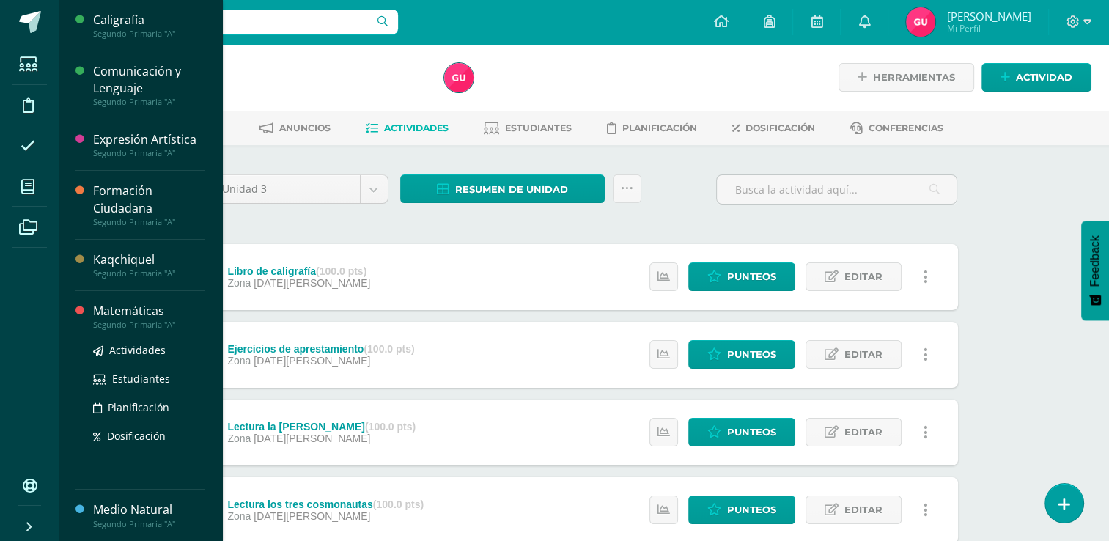
click at [147, 312] on div "Matemáticas" at bounding box center [148, 311] width 111 height 17
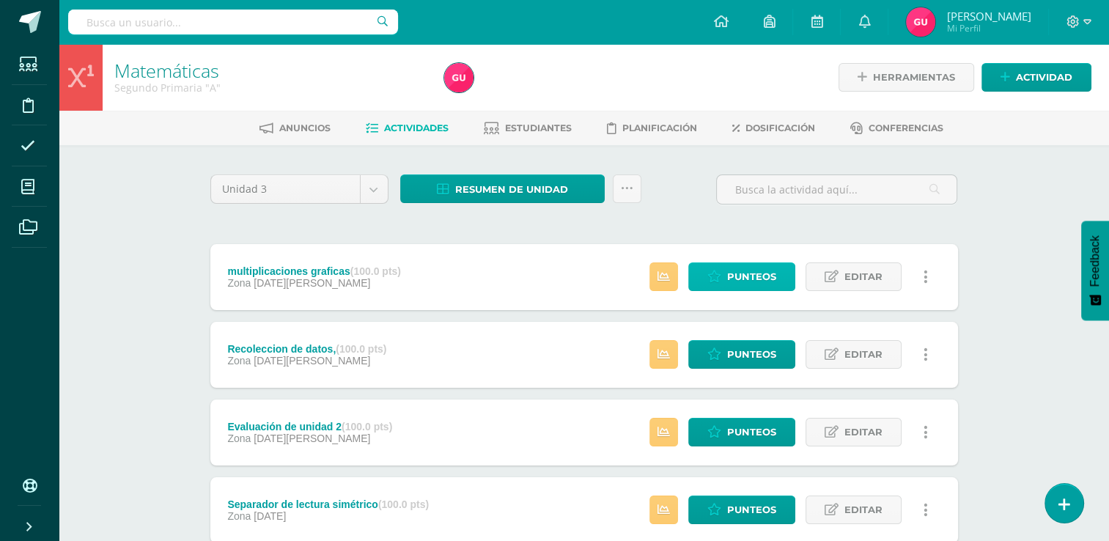
click at [733, 280] on span "Punteos" at bounding box center [751, 276] width 49 height 27
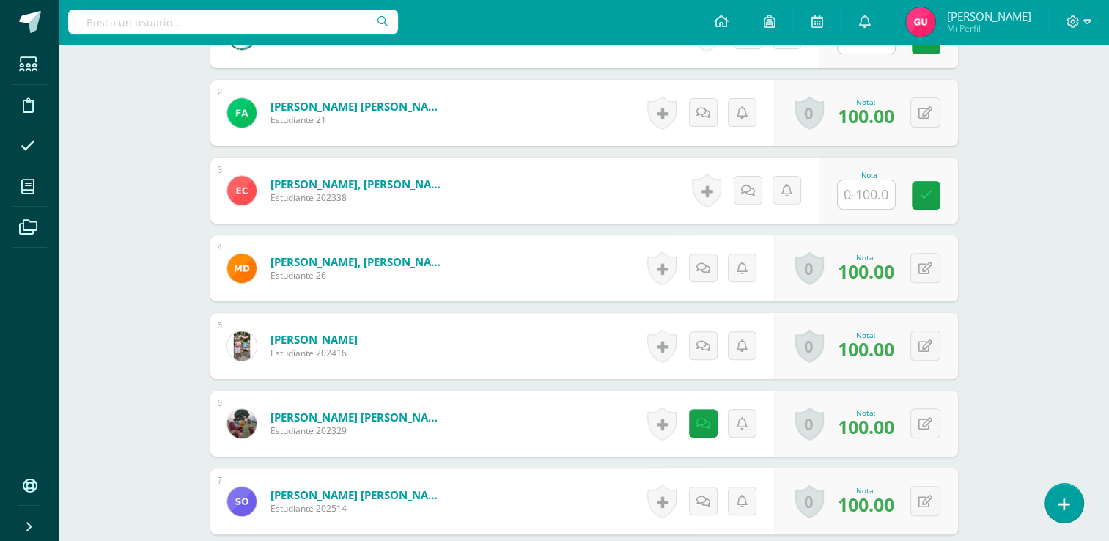
scroll to position [482, 0]
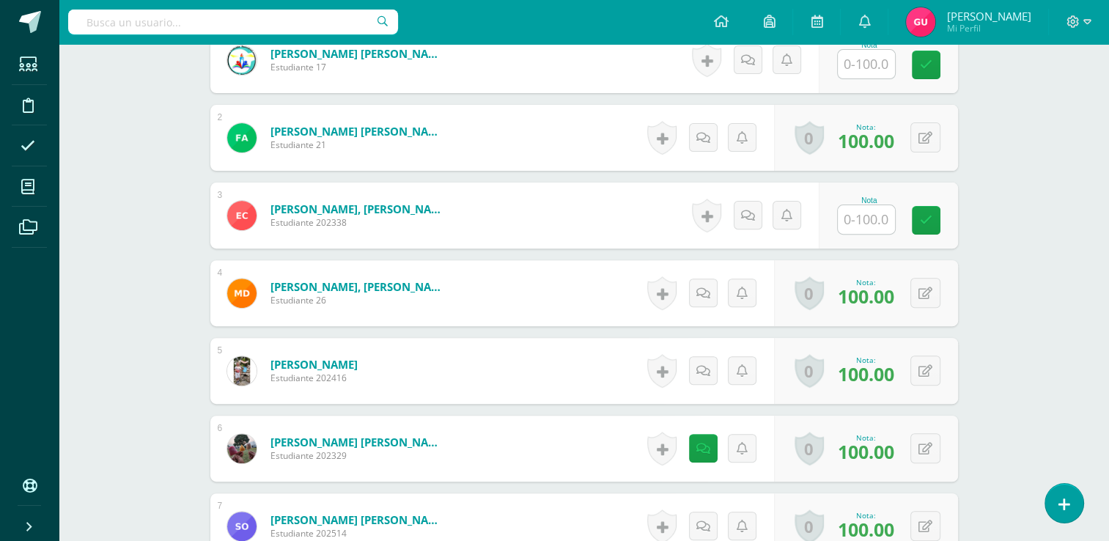
click at [876, 210] on input "text" at bounding box center [866, 219] width 57 height 29
type input "75"
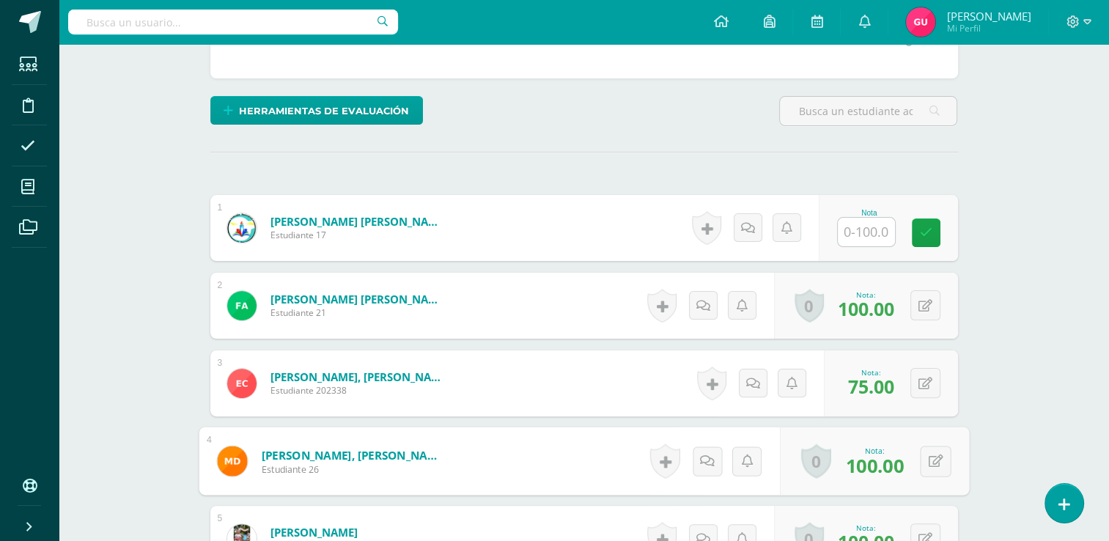
scroll to position [305, 0]
